Goal: Information Seeking & Learning: Find specific fact

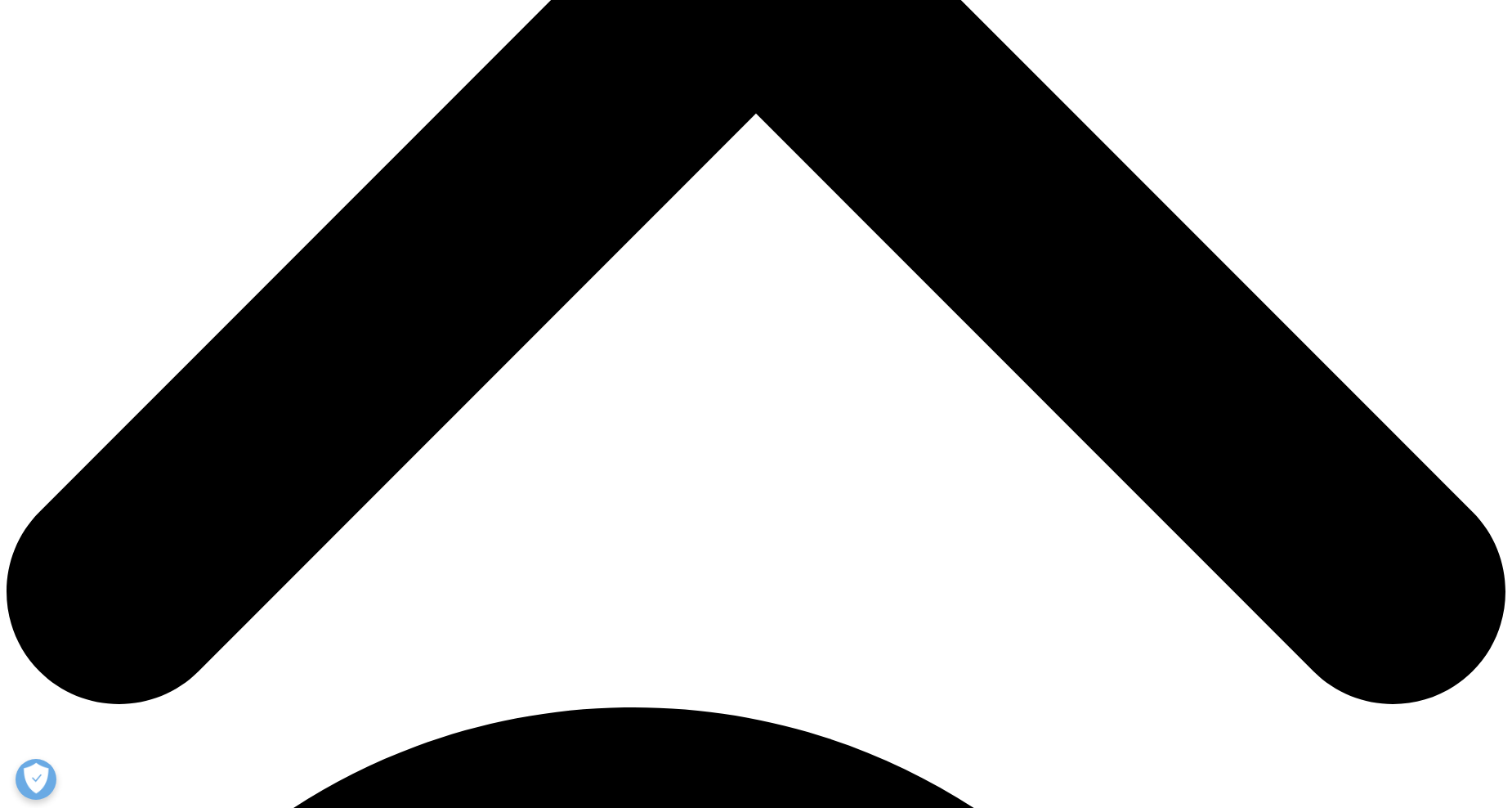
scroll to position [817, 0]
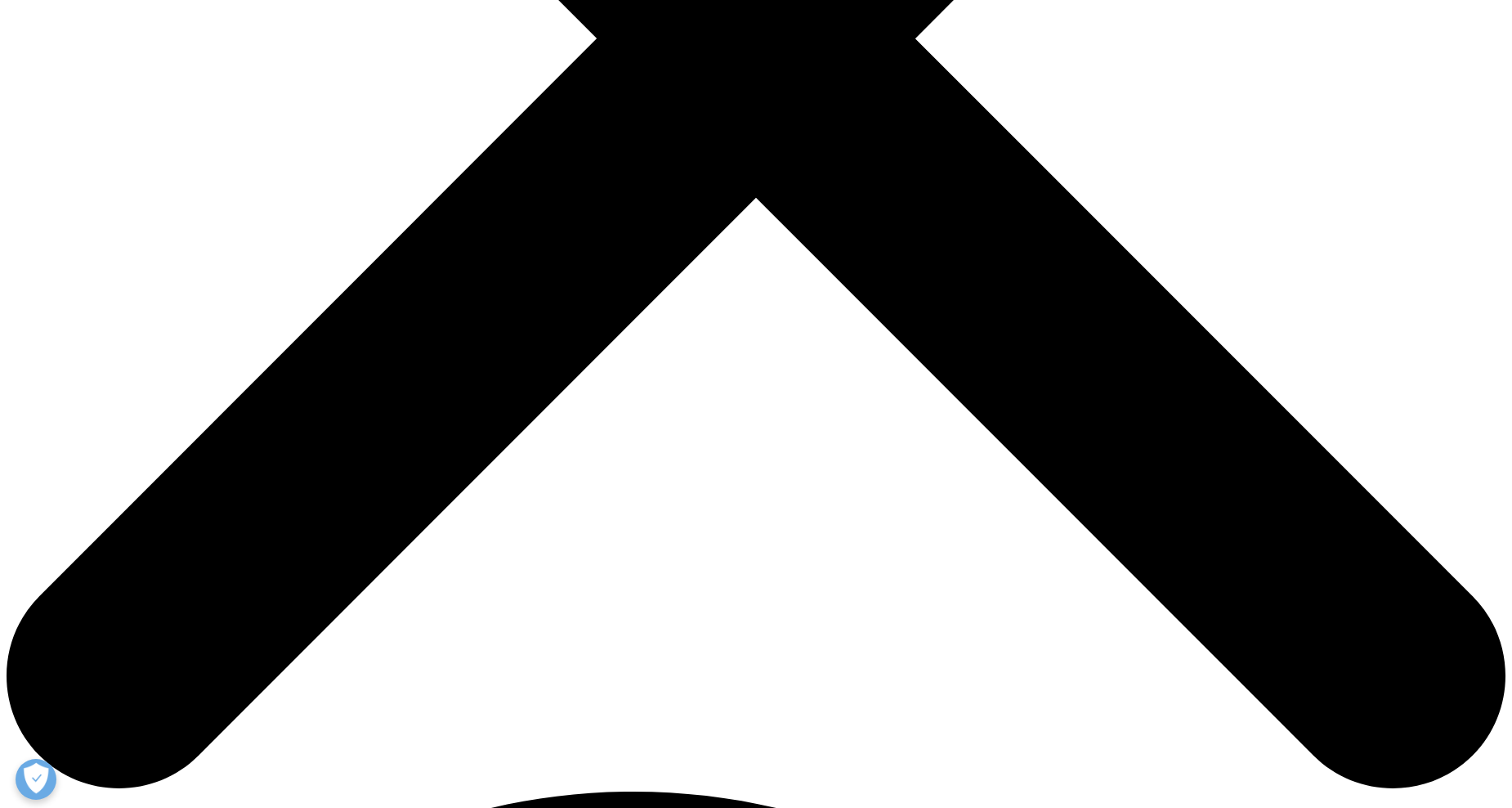
scroll to position [736, 0]
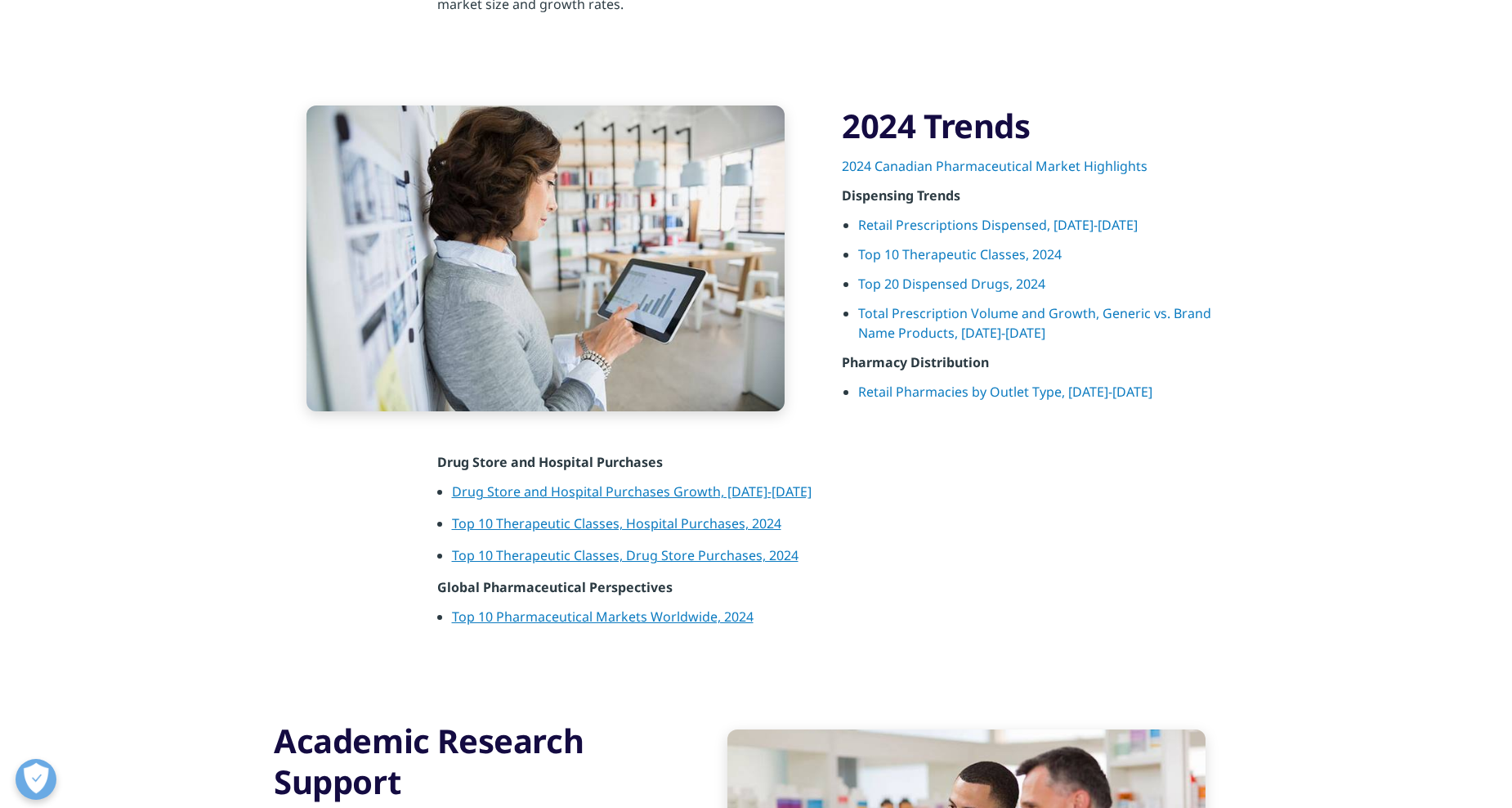
click at [936, 277] on link "Top 20 Dispensed Drugs, 2024" at bounding box center [952, 283] width 187 height 18
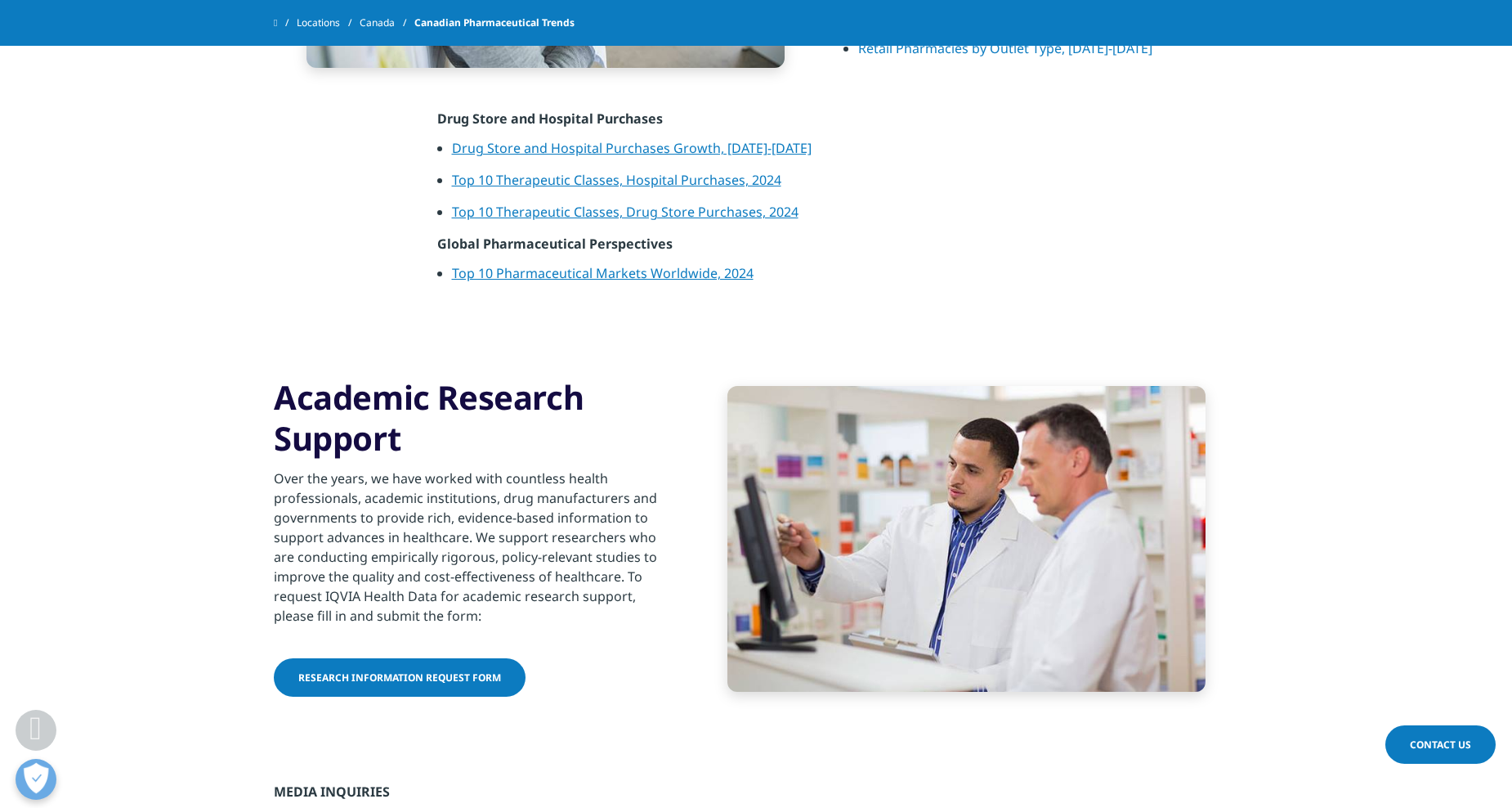
scroll to position [1105, 0]
